Goal: Find specific page/section: Find specific page/section

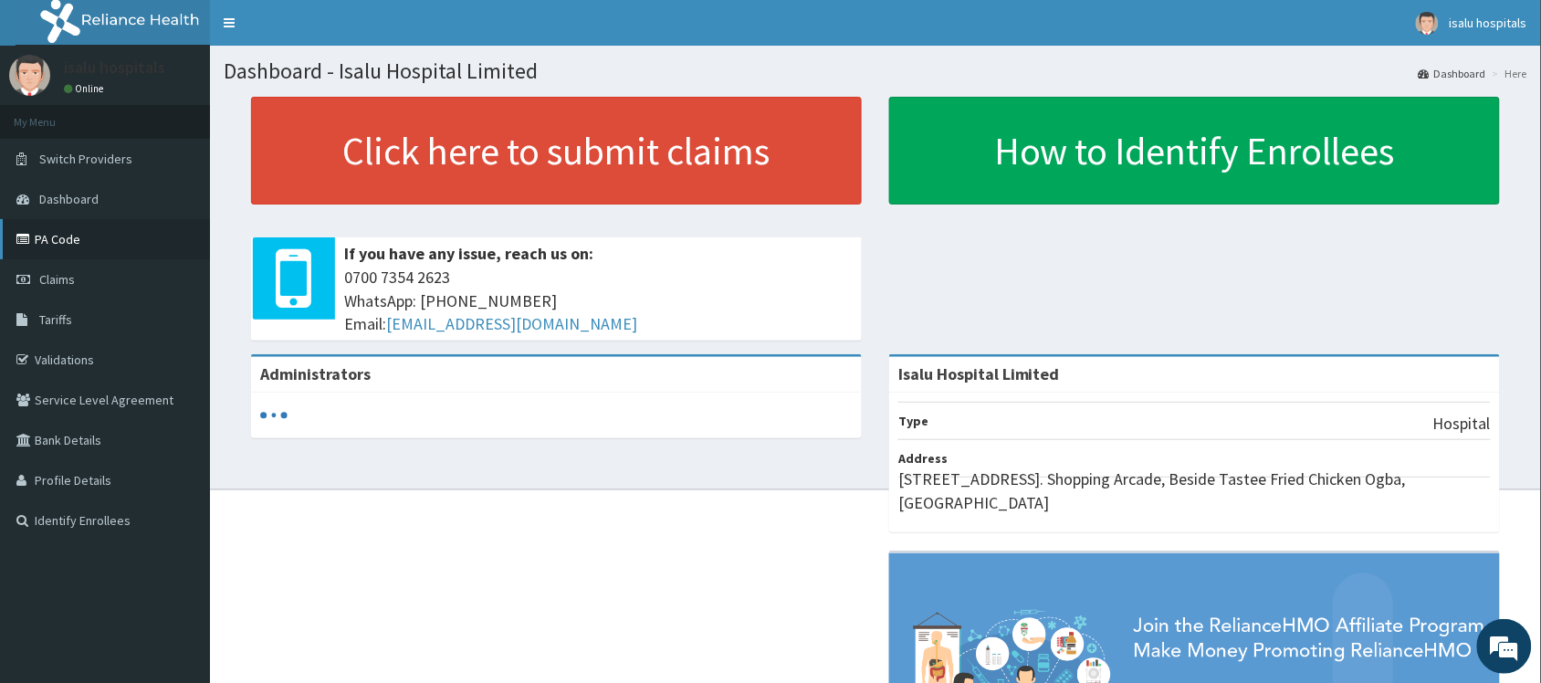
click at [61, 244] on link "PA Code" at bounding box center [105, 239] width 210 height 40
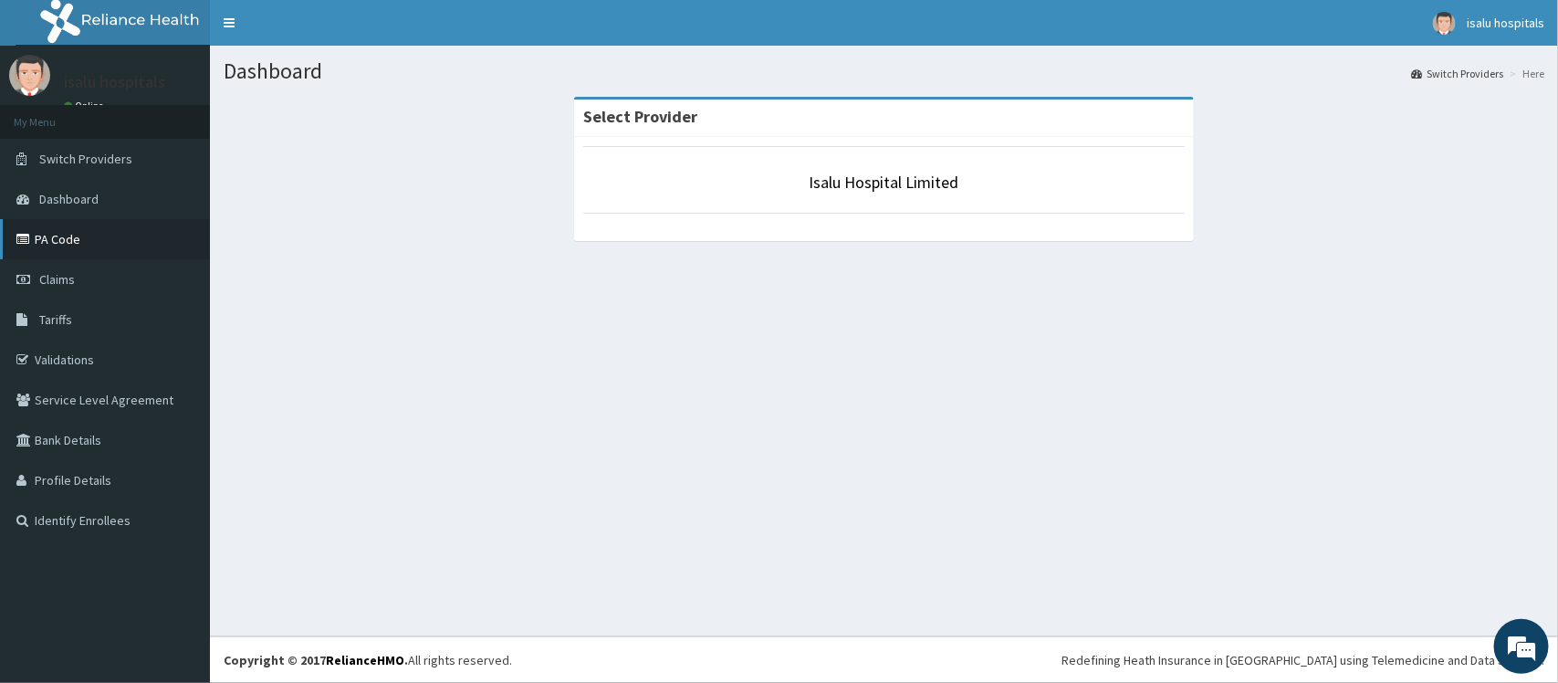
click at [73, 236] on link "PA Code" at bounding box center [105, 239] width 210 height 40
click at [58, 237] on link "PA Code" at bounding box center [105, 239] width 210 height 40
click at [74, 238] on link "PA Code" at bounding box center [105, 239] width 210 height 40
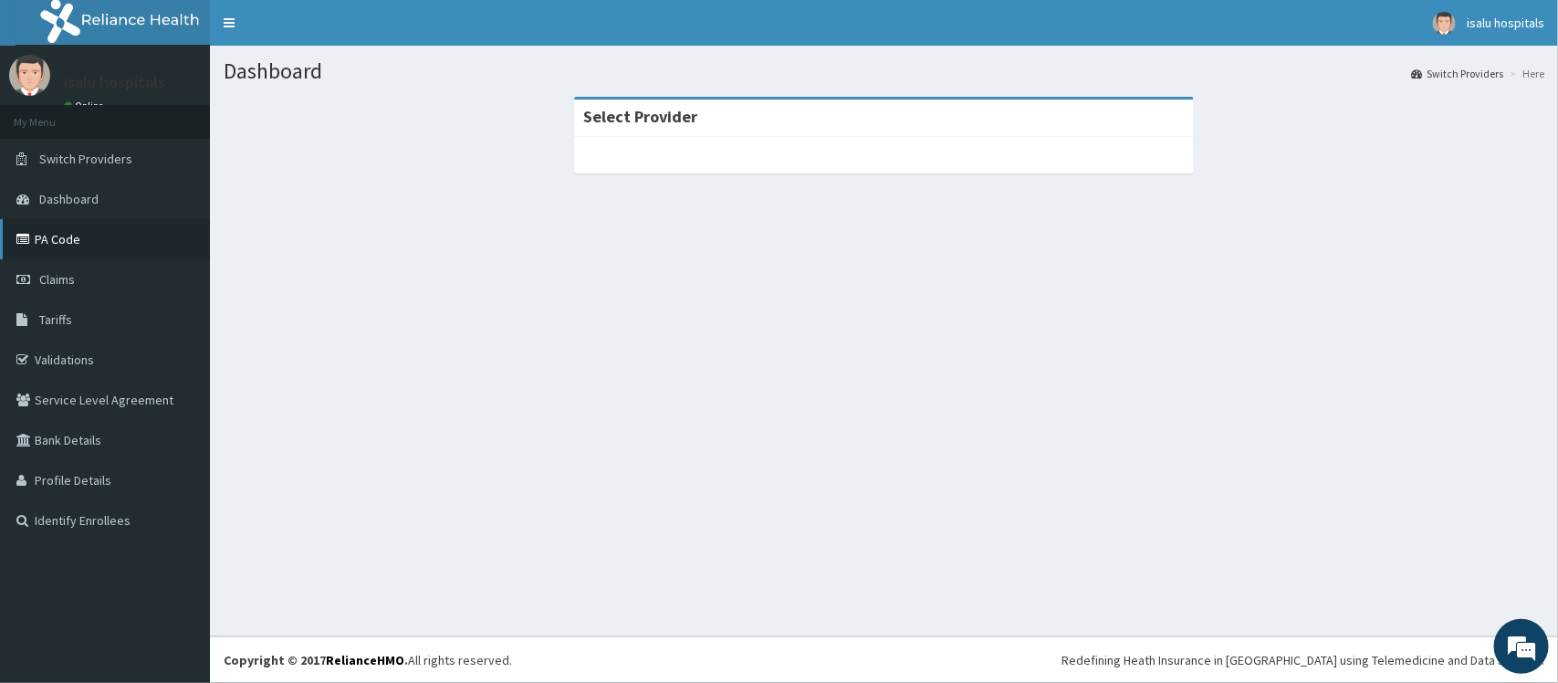
click at [82, 245] on link "PA Code" at bounding box center [105, 239] width 210 height 40
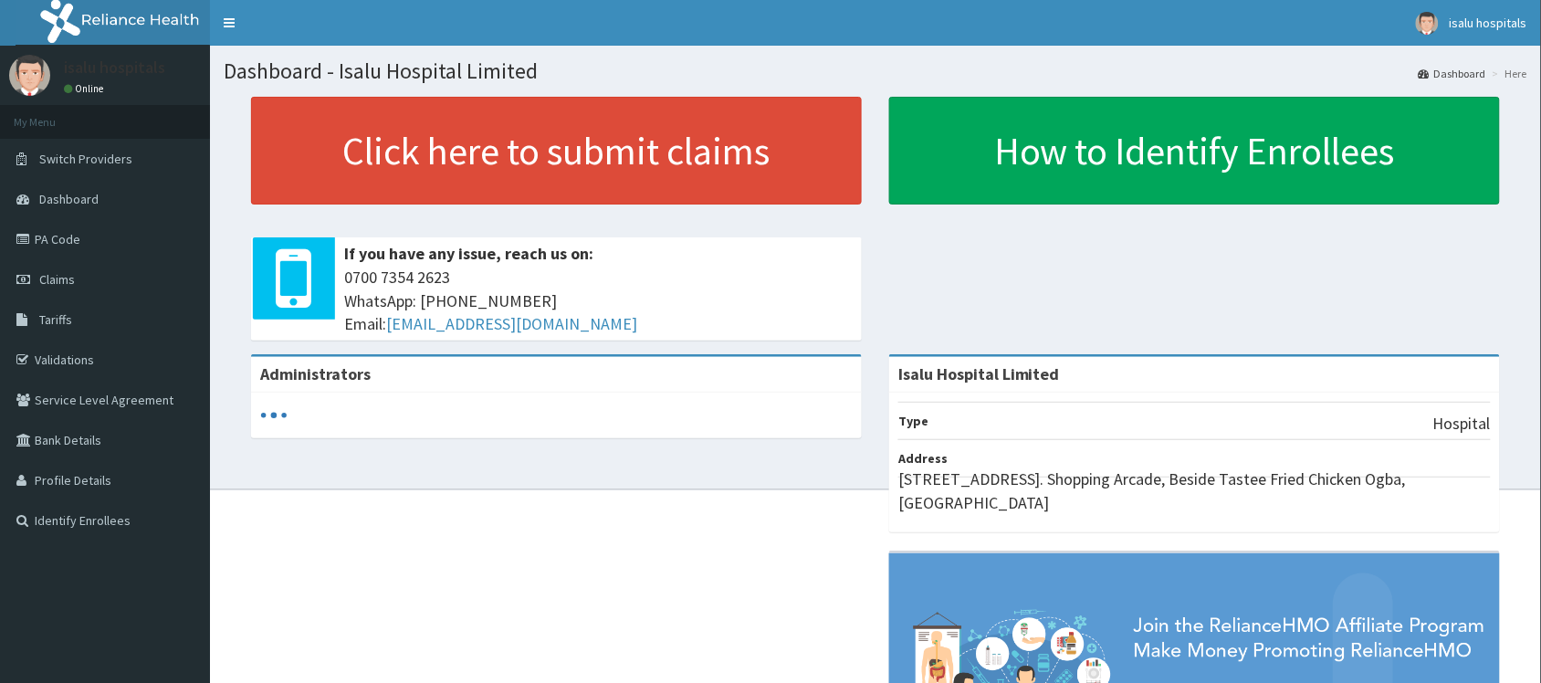
click at [64, 247] on link "PA Code" at bounding box center [105, 239] width 210 height 40
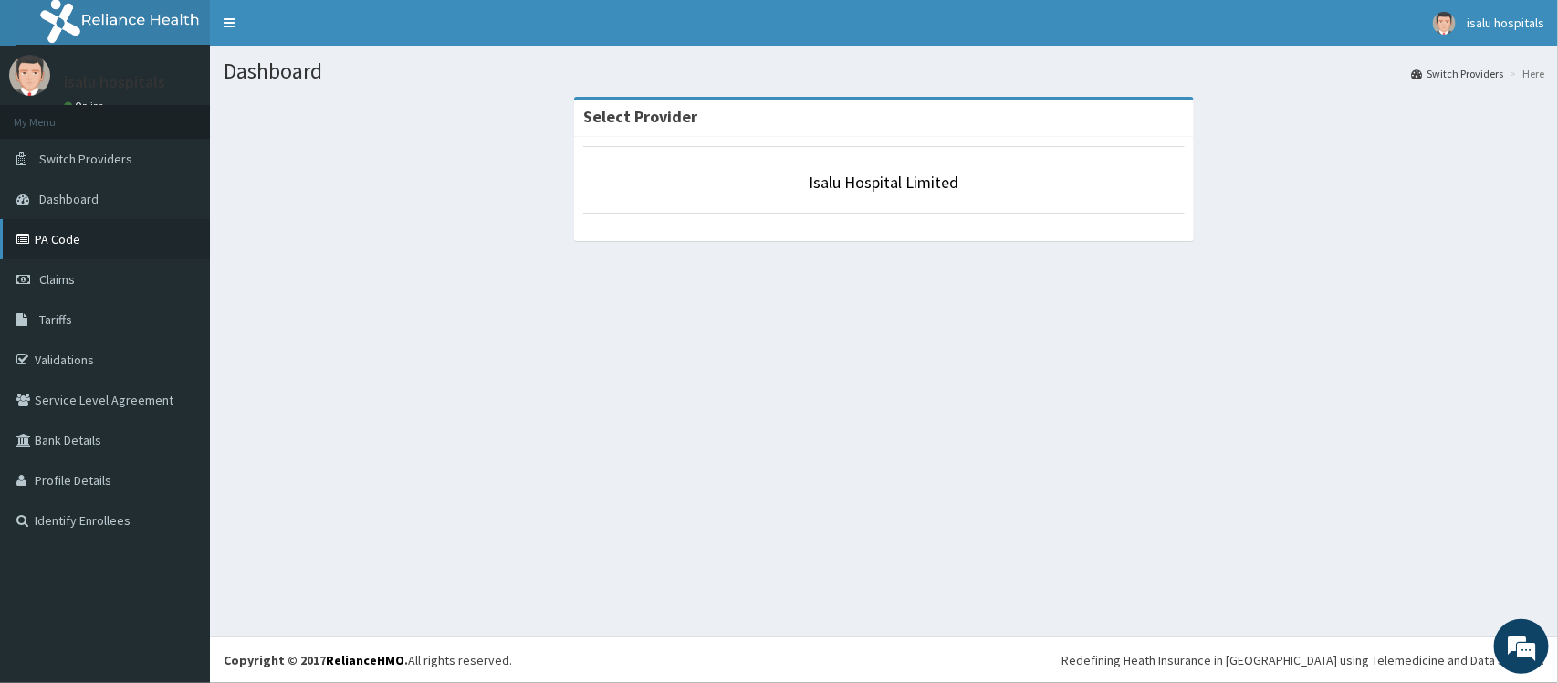
click at [103, 238] on link "PA Code" at bounding box center [105, 239] width 210 height 40
click at [79, 246] on link "PA Code" at bounding box center [105, 239] width 210 height 40
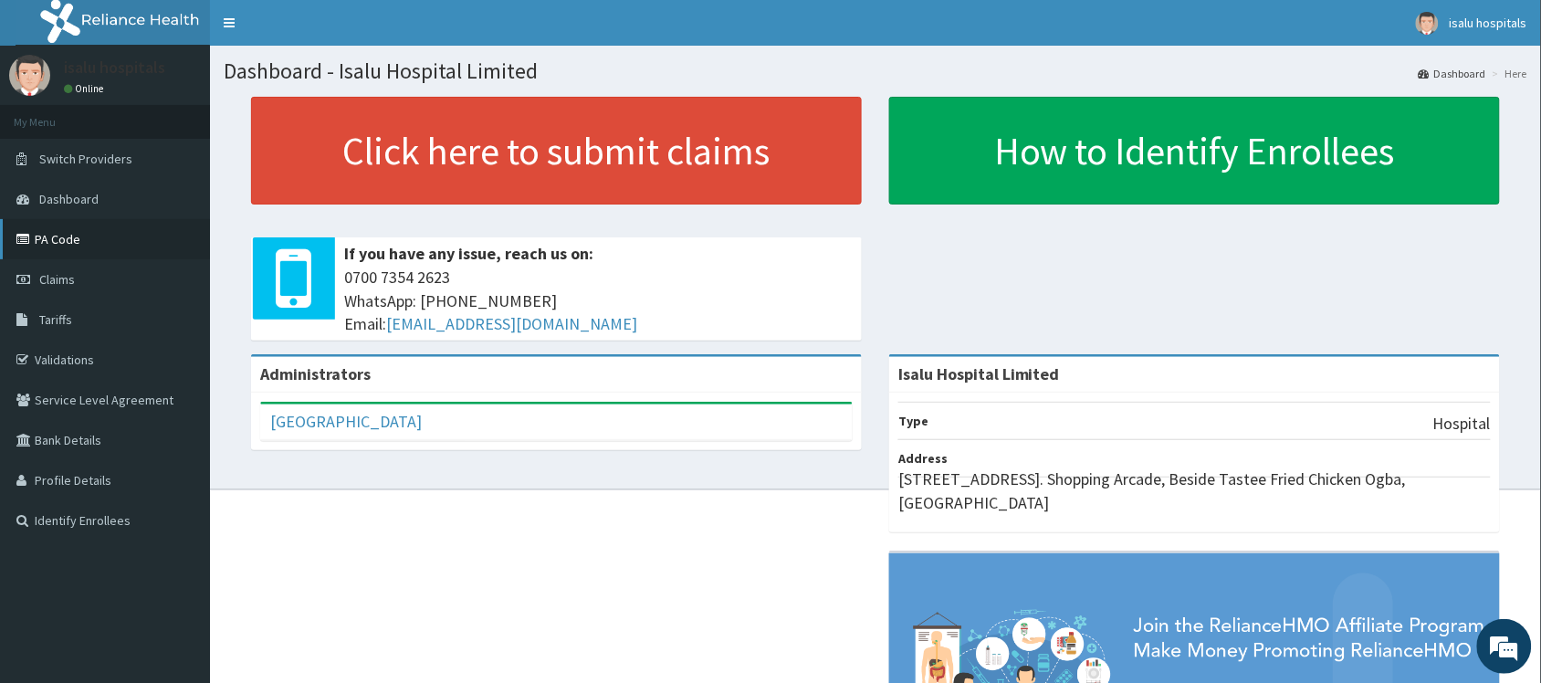
click at [43, 238] on link "PA Code" at bounding box center [105, 239] width 210 height 40
